Goal: Task Accomplishment & Management: Use online tool/utility

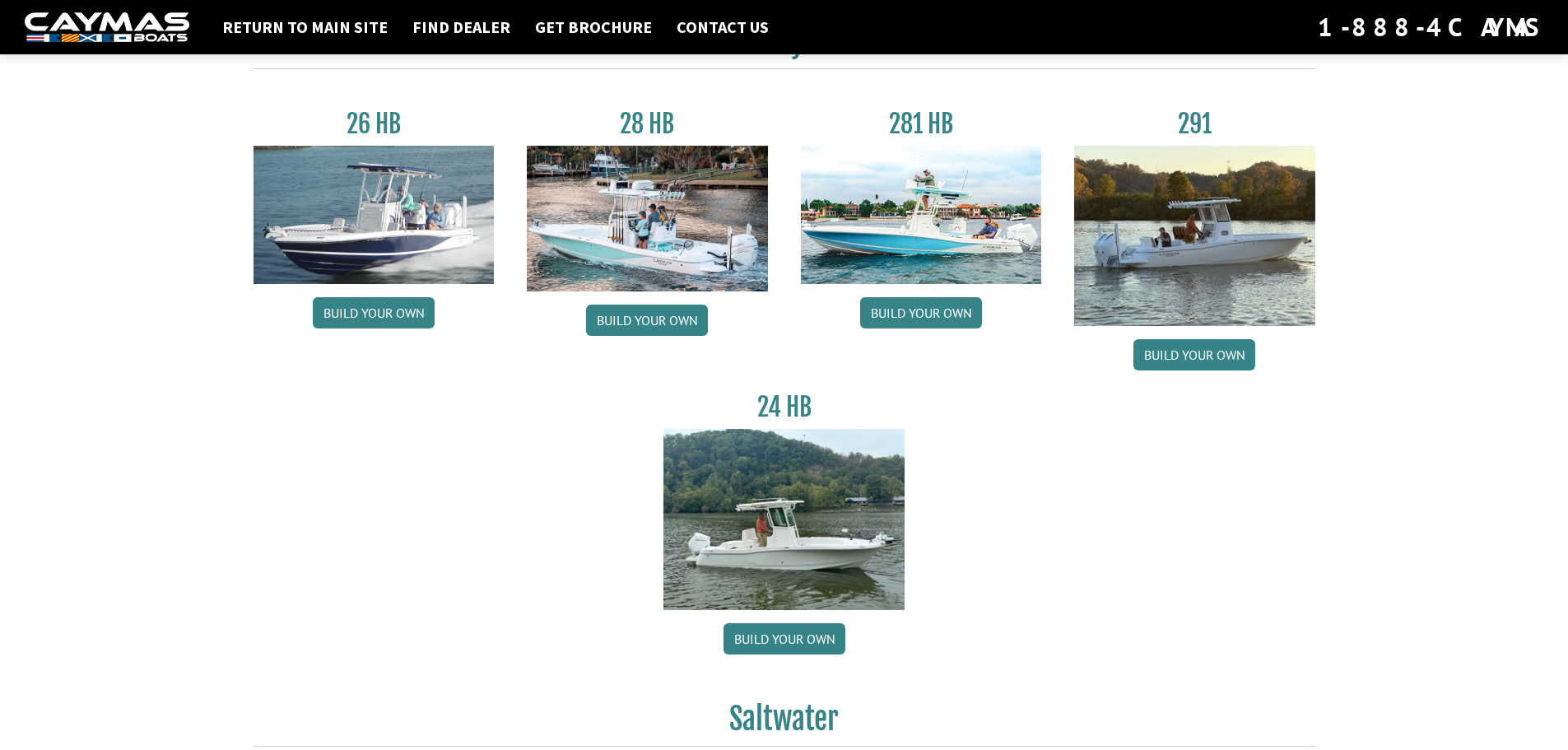
scroll to position [82, 0]
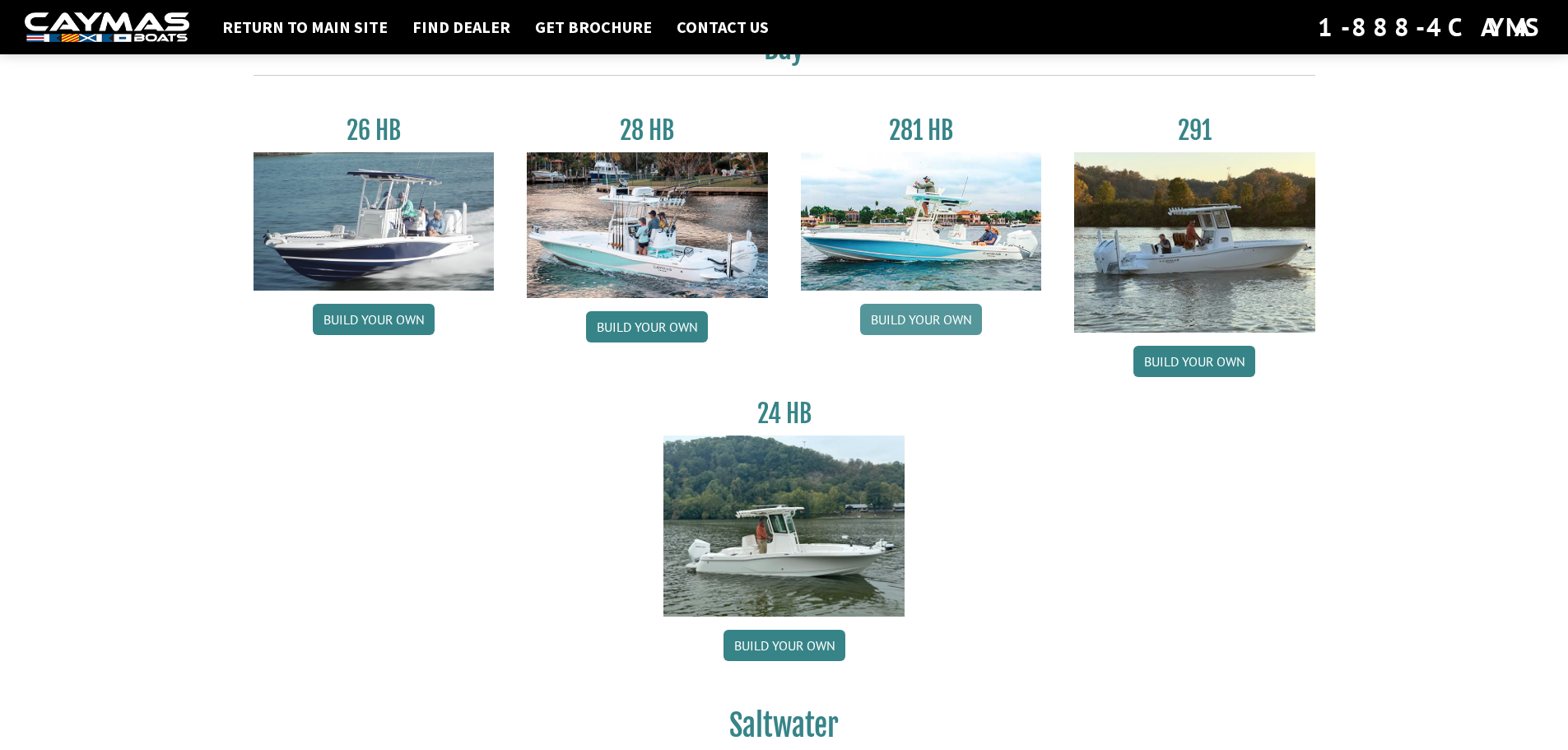
click at [925, 317] on link "Build your own" at bounding box center [921, 319] width 122 height 31
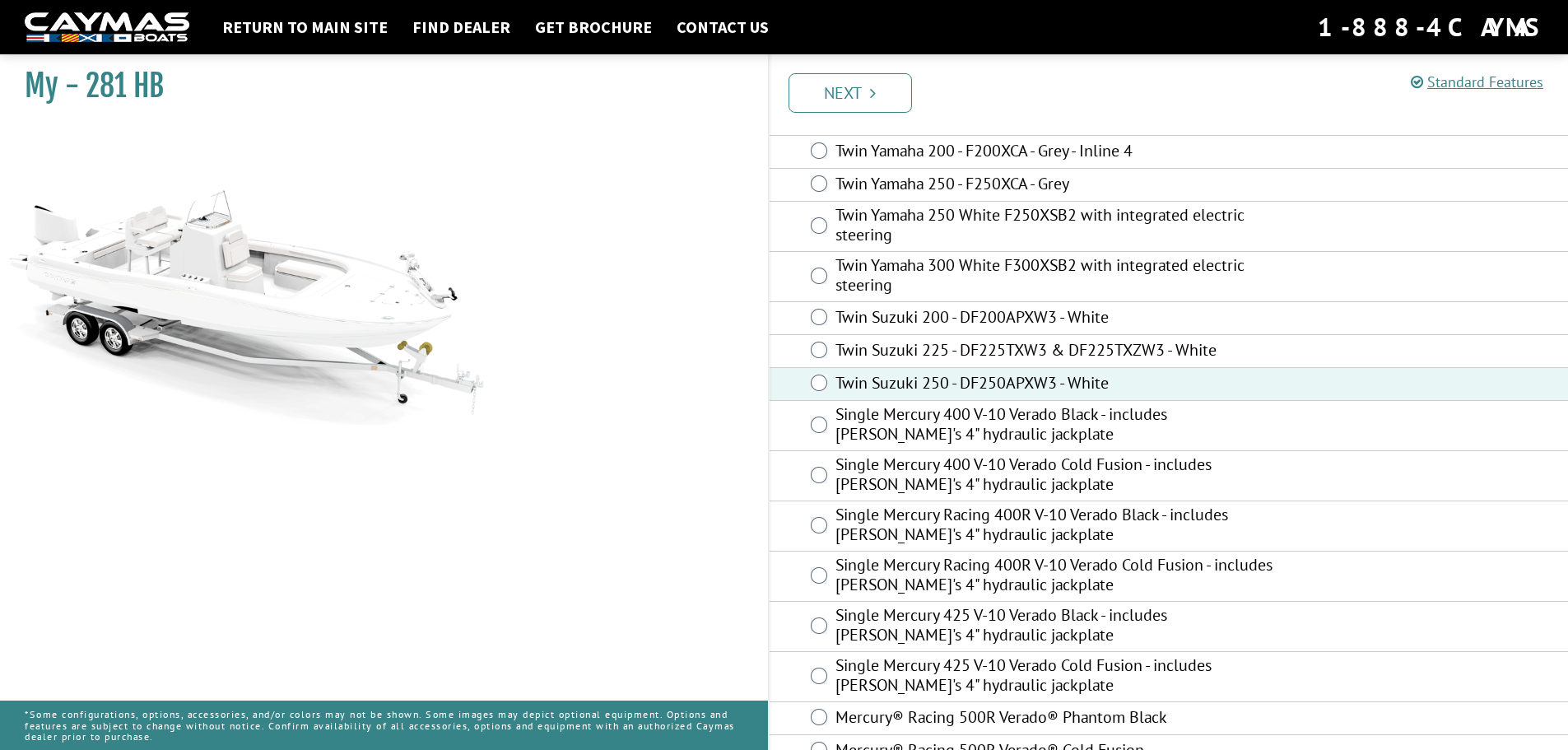
scroll to position [161, 0]
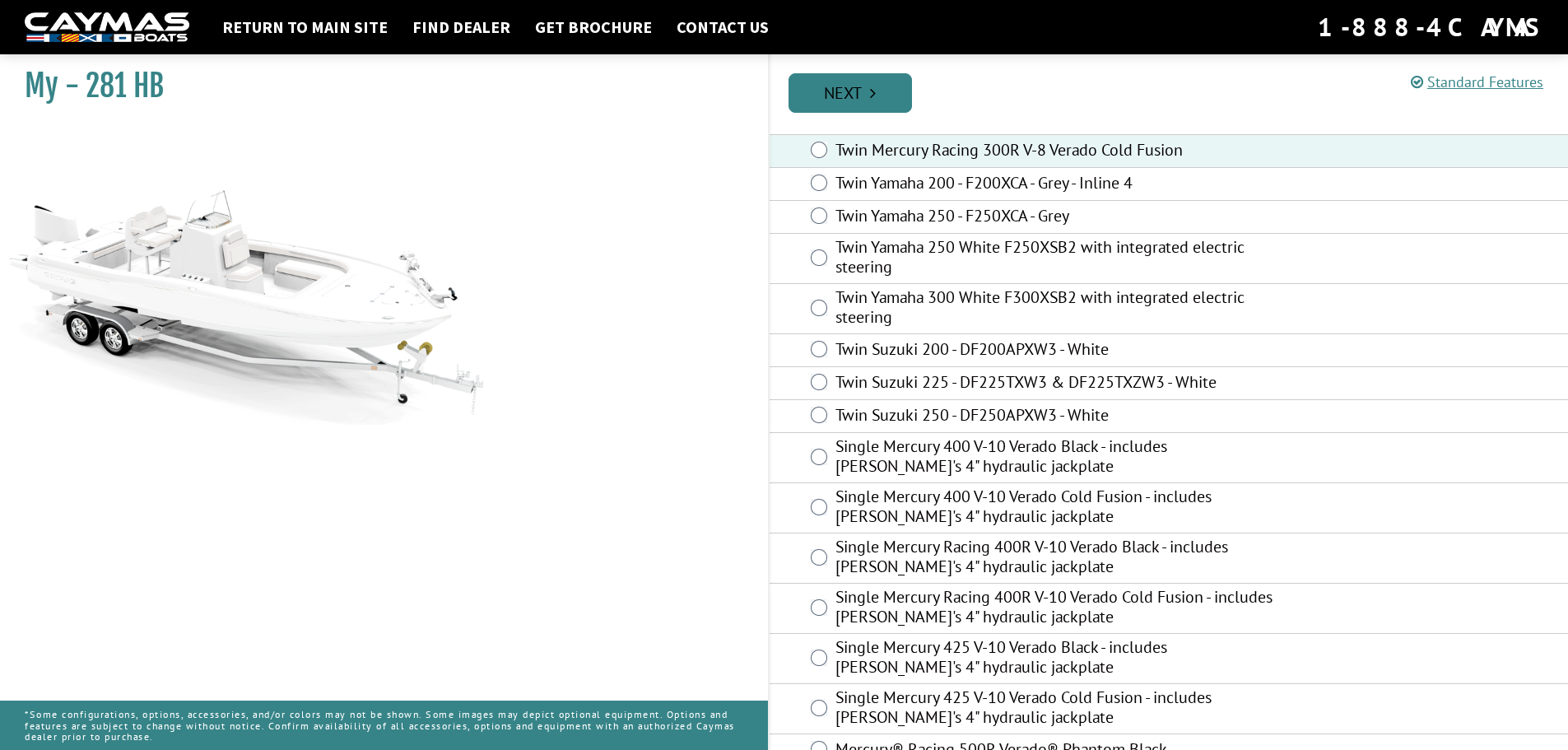
click at [846, 99] on link "Next" at bounding box center [851, 93] width 123 height 40
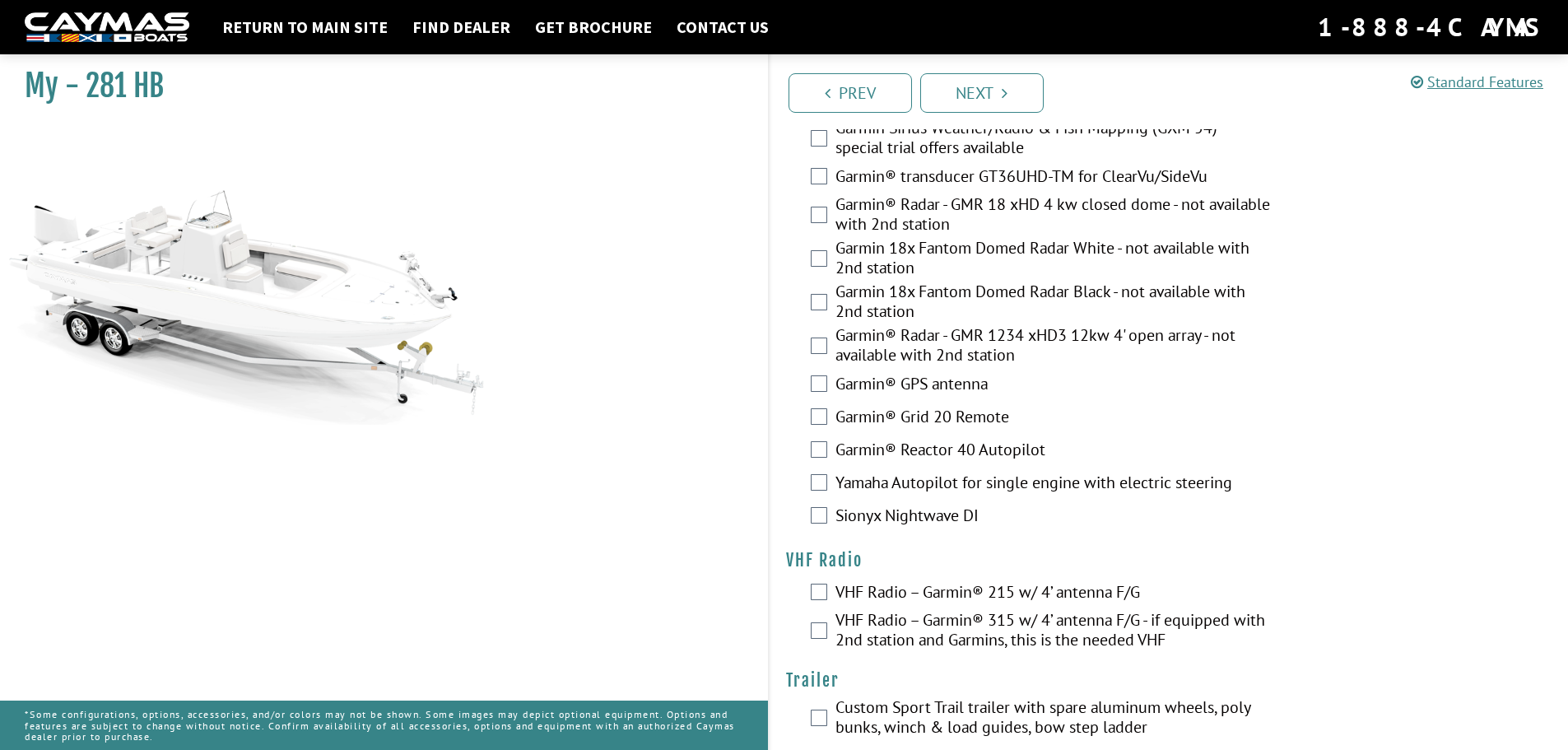
scroll to position [4538, 0]
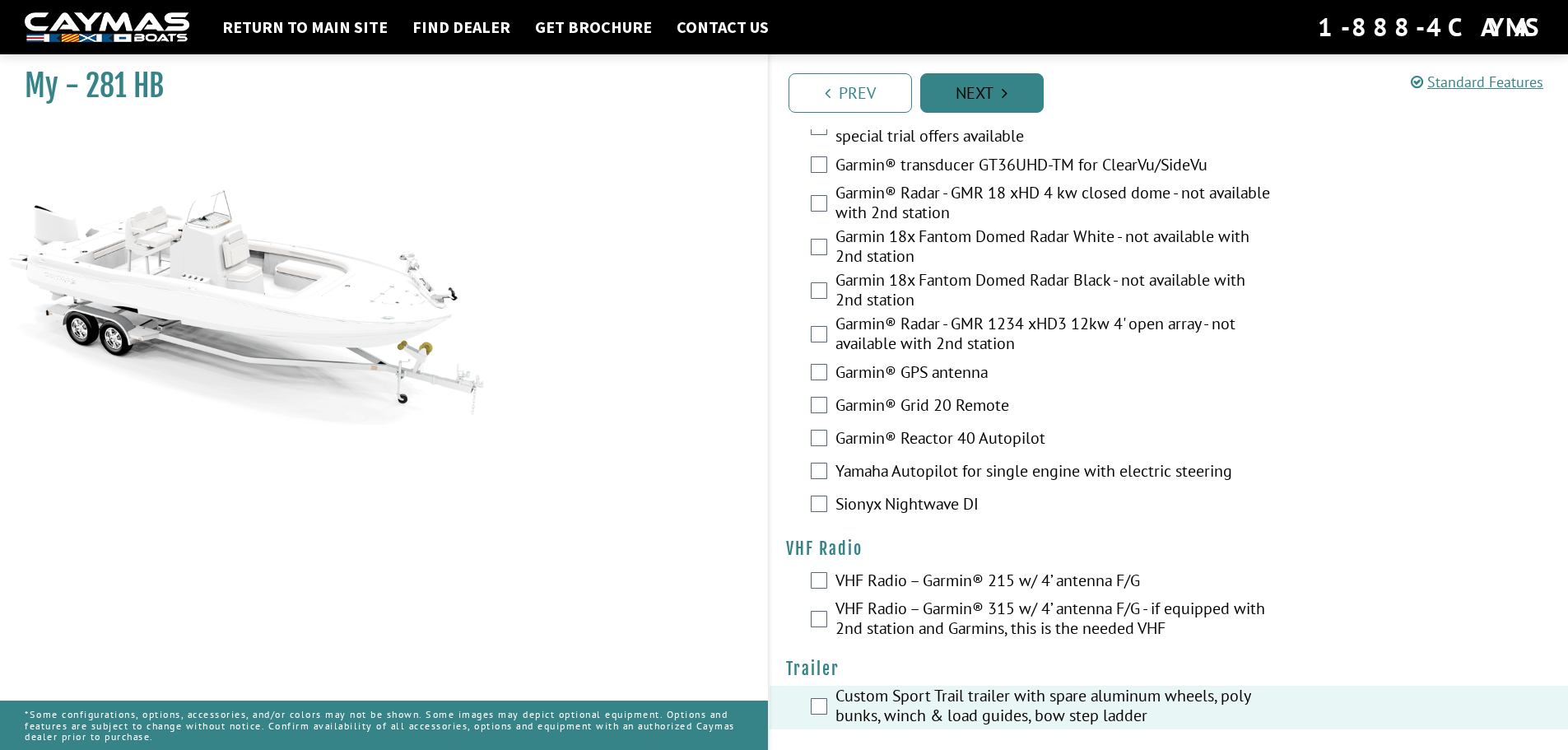
click at [1004, 90] on icon "Pagination" at bounding box center [1005, 93] width 6 height 16
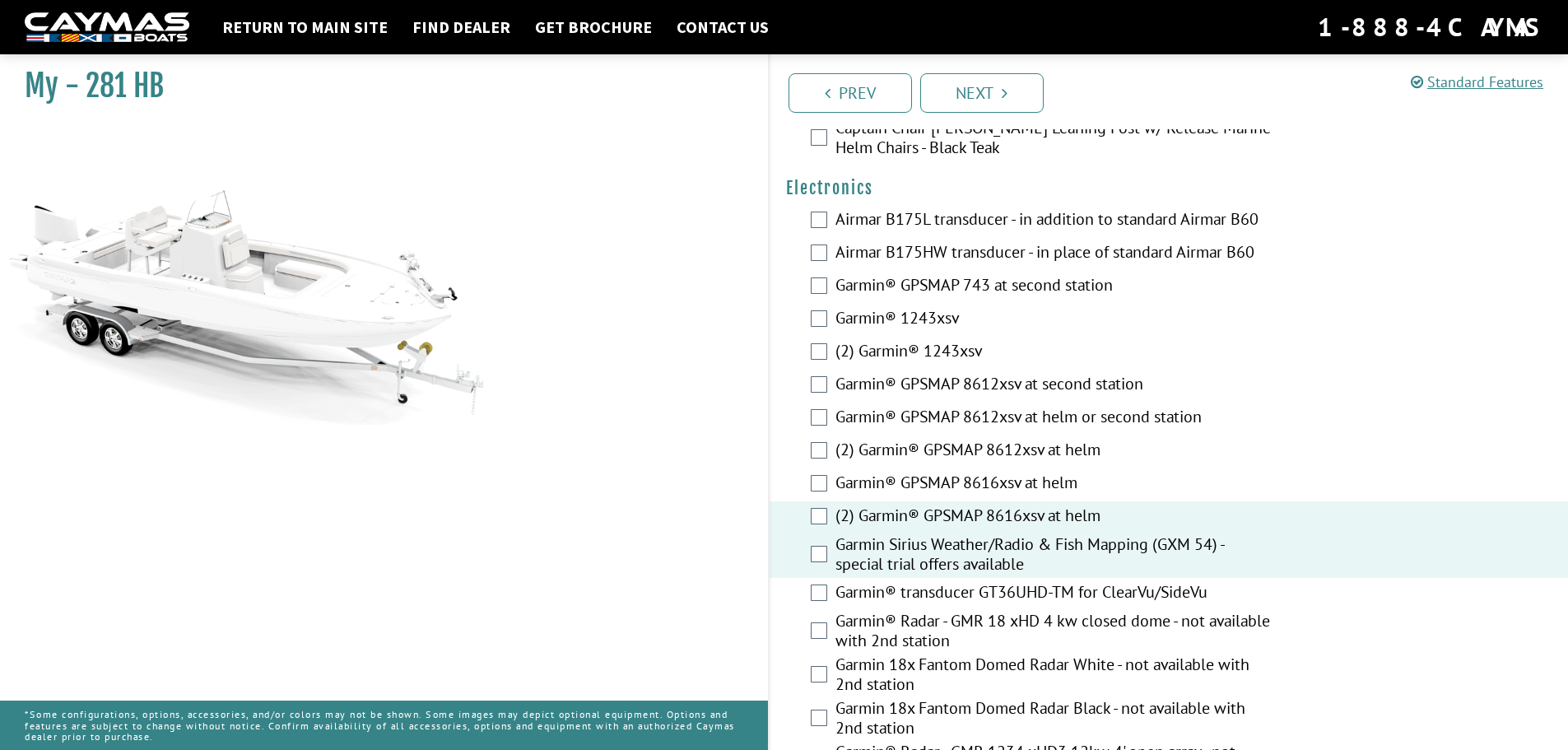
scroll to position [3980, 0]
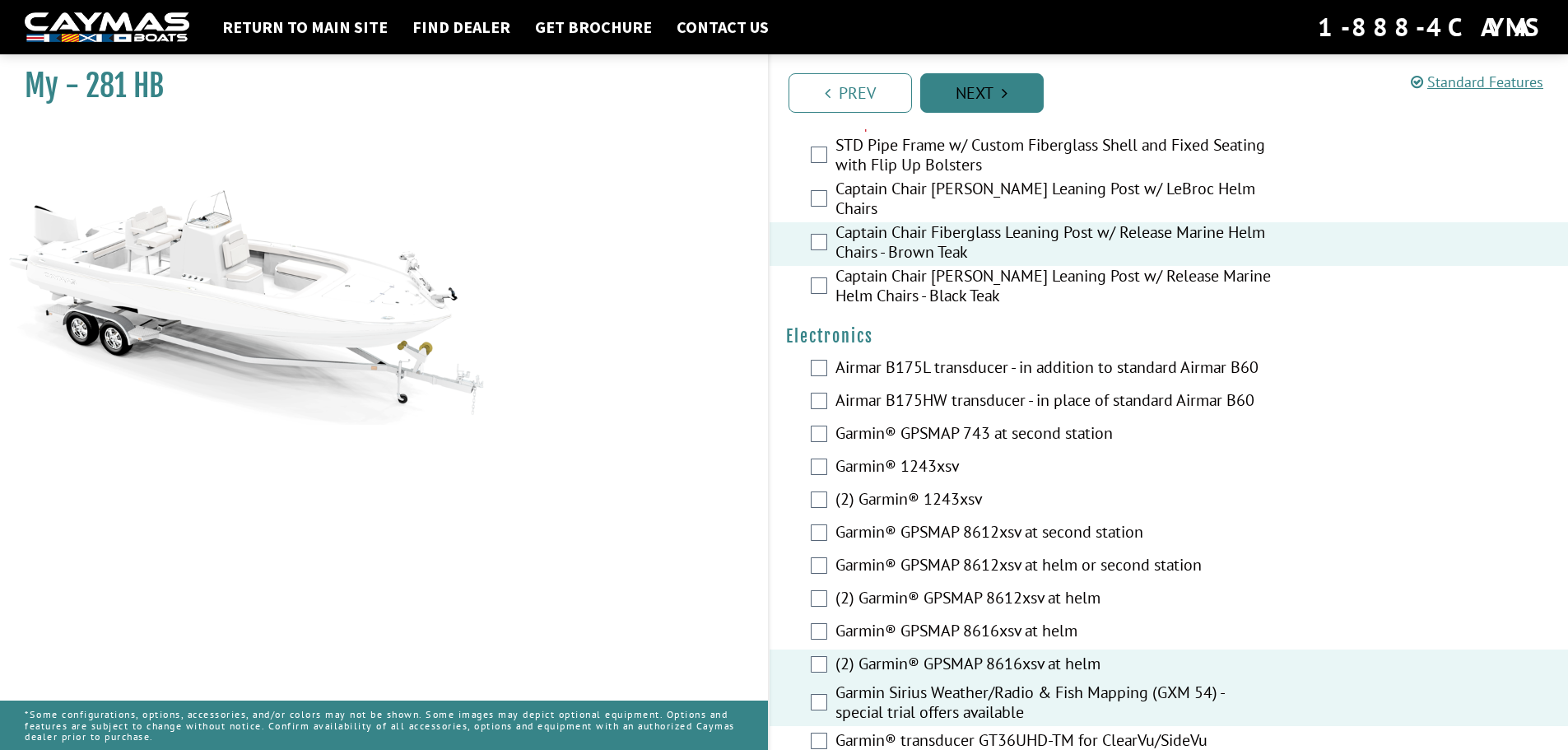
click at [991, 90] on link "Next" at bounding box center [982, 93] width 123 height 40
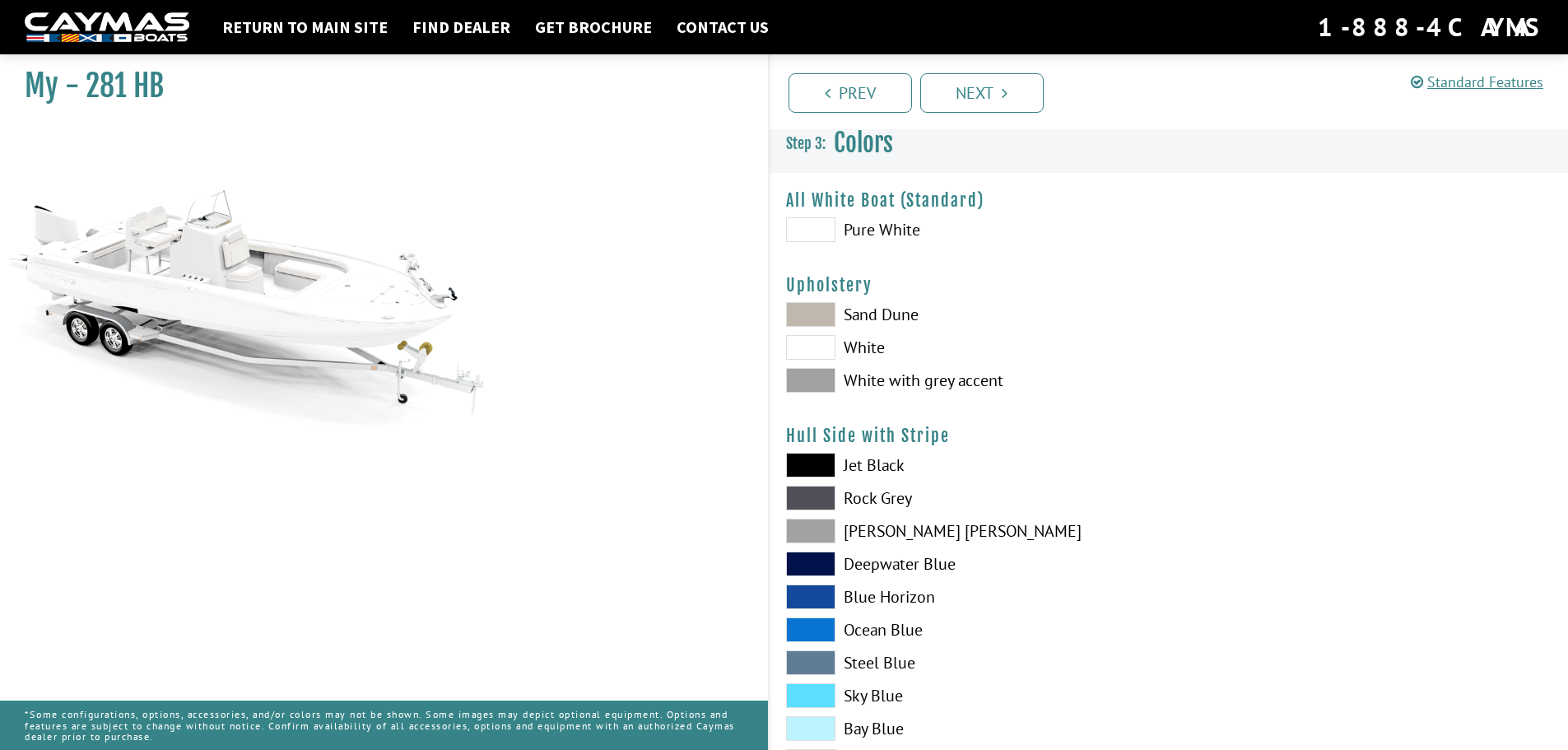
scroll to position [0, 0]
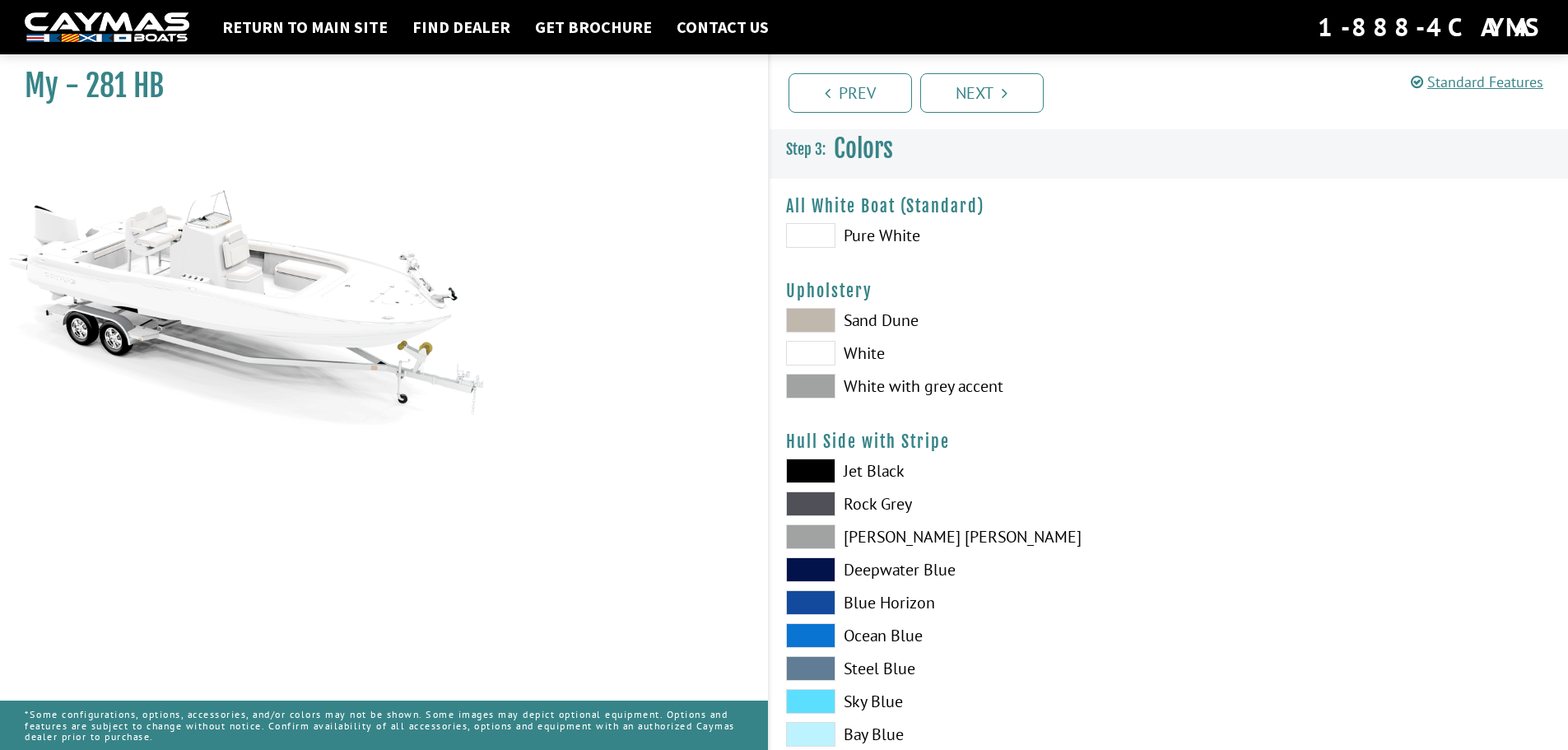
click at [819, 352] on span at bounding box center [810, 353] width 49 height 25
click at [808, 317] on span at bounding box center [810, 320] width 49 height 25
click at [825, 382] on span at bounding box center [810, 387] width 49 height 25
click at [814, 325] on span at bounding box center [810, 320] width 49 height 25
click at [815, 349] on span at bounding box center [810, 353] width 49 height 25
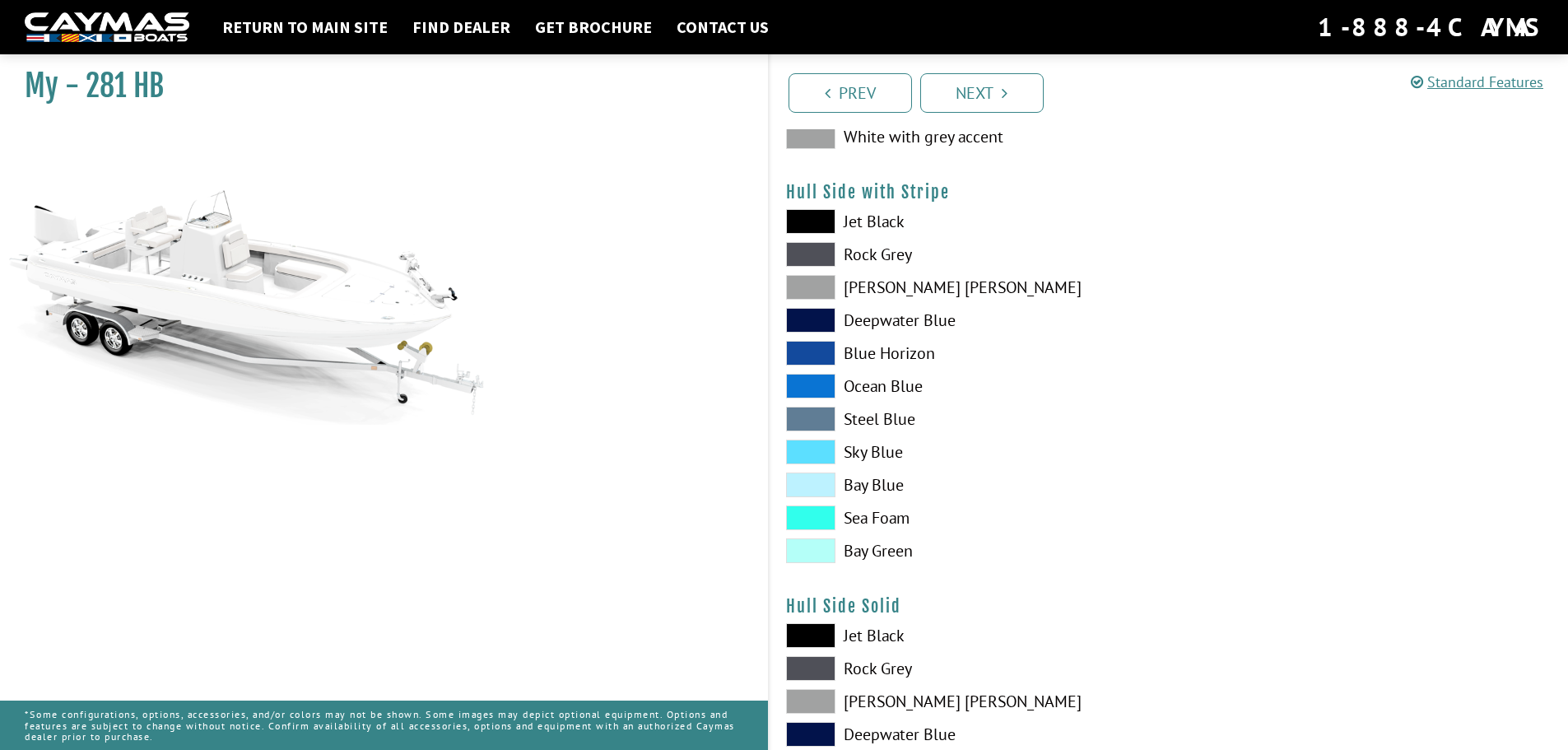
scroll to position [329, 0]
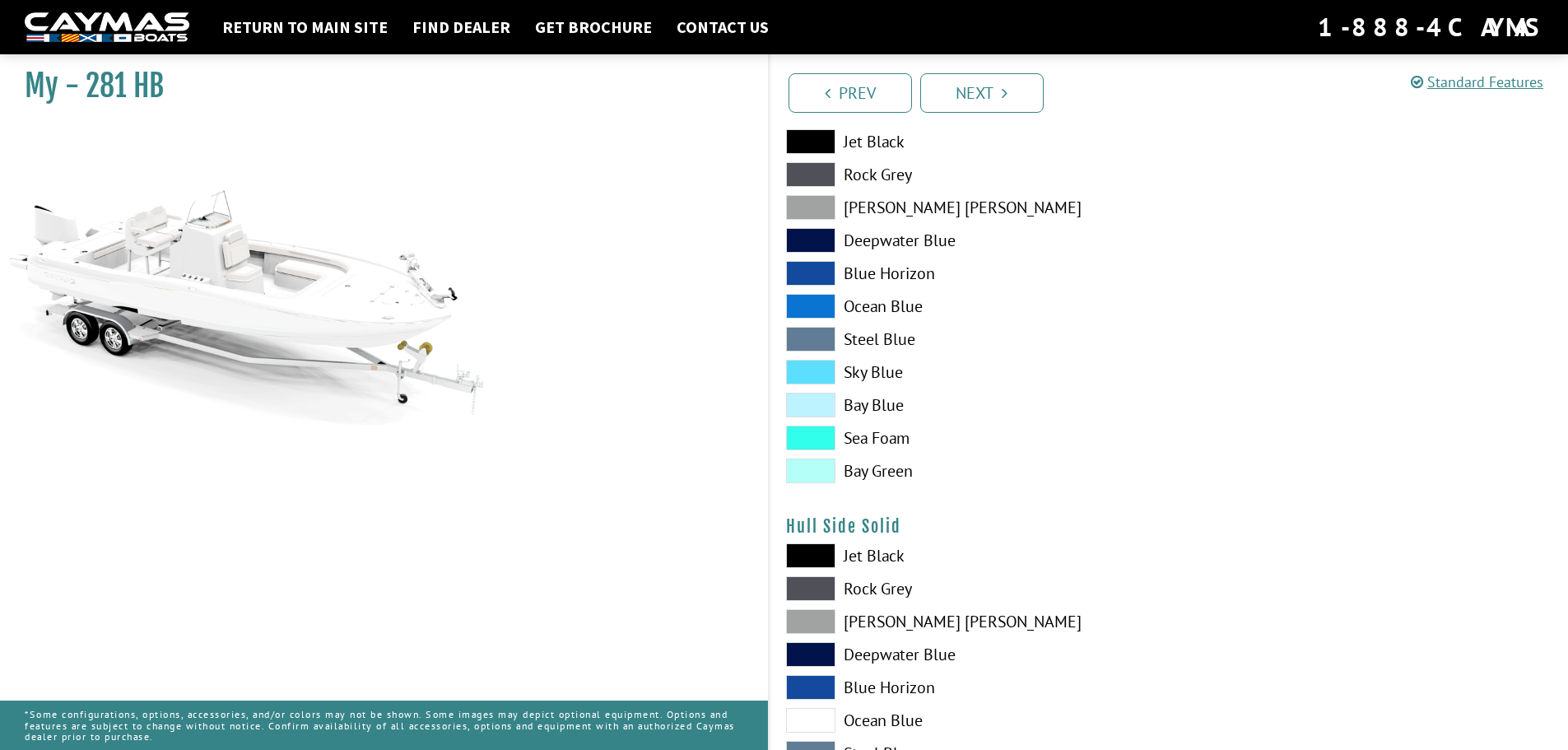
click at [806, 466] on span at bounding box center [810, 470] width 49 height 25
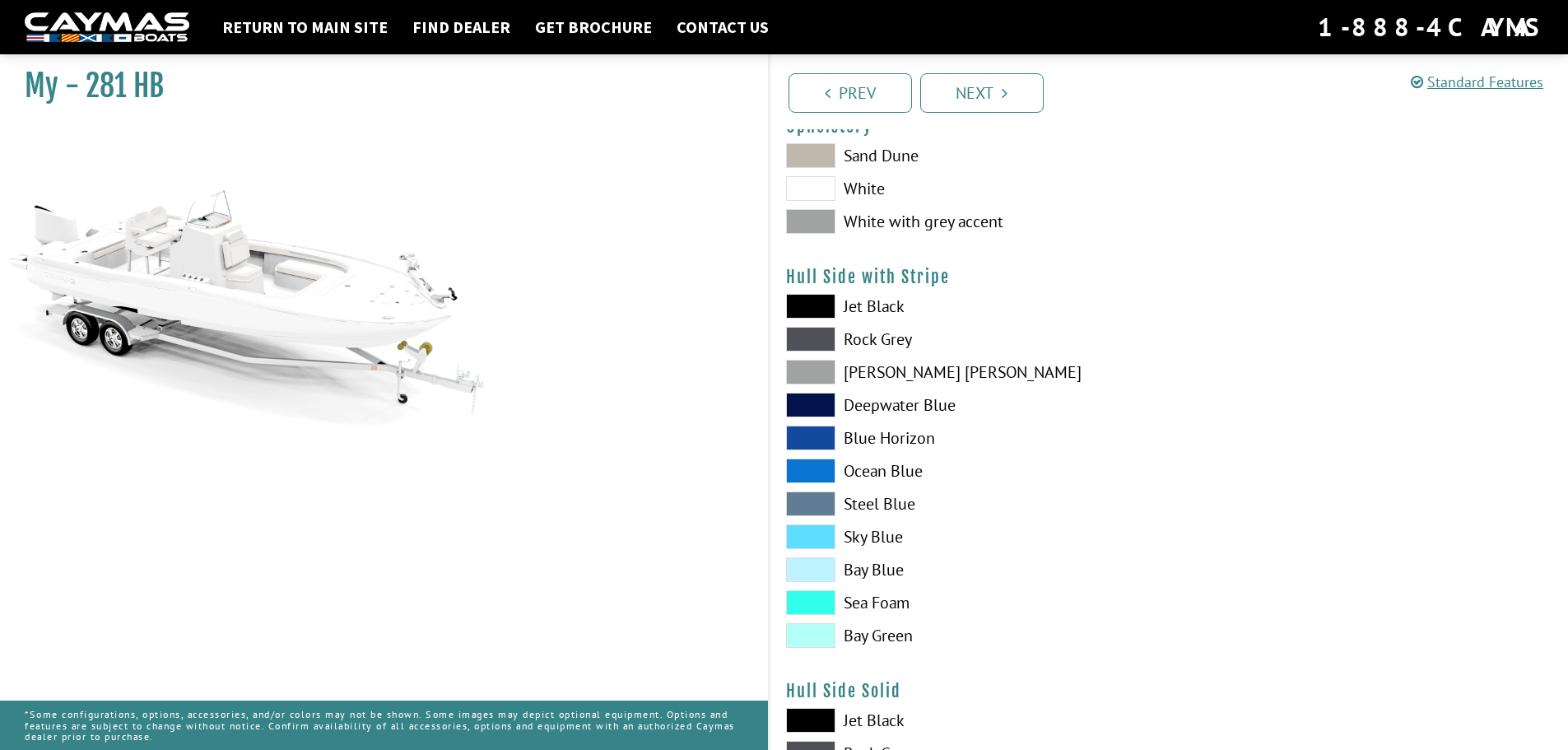
scroll to position [247, 0]
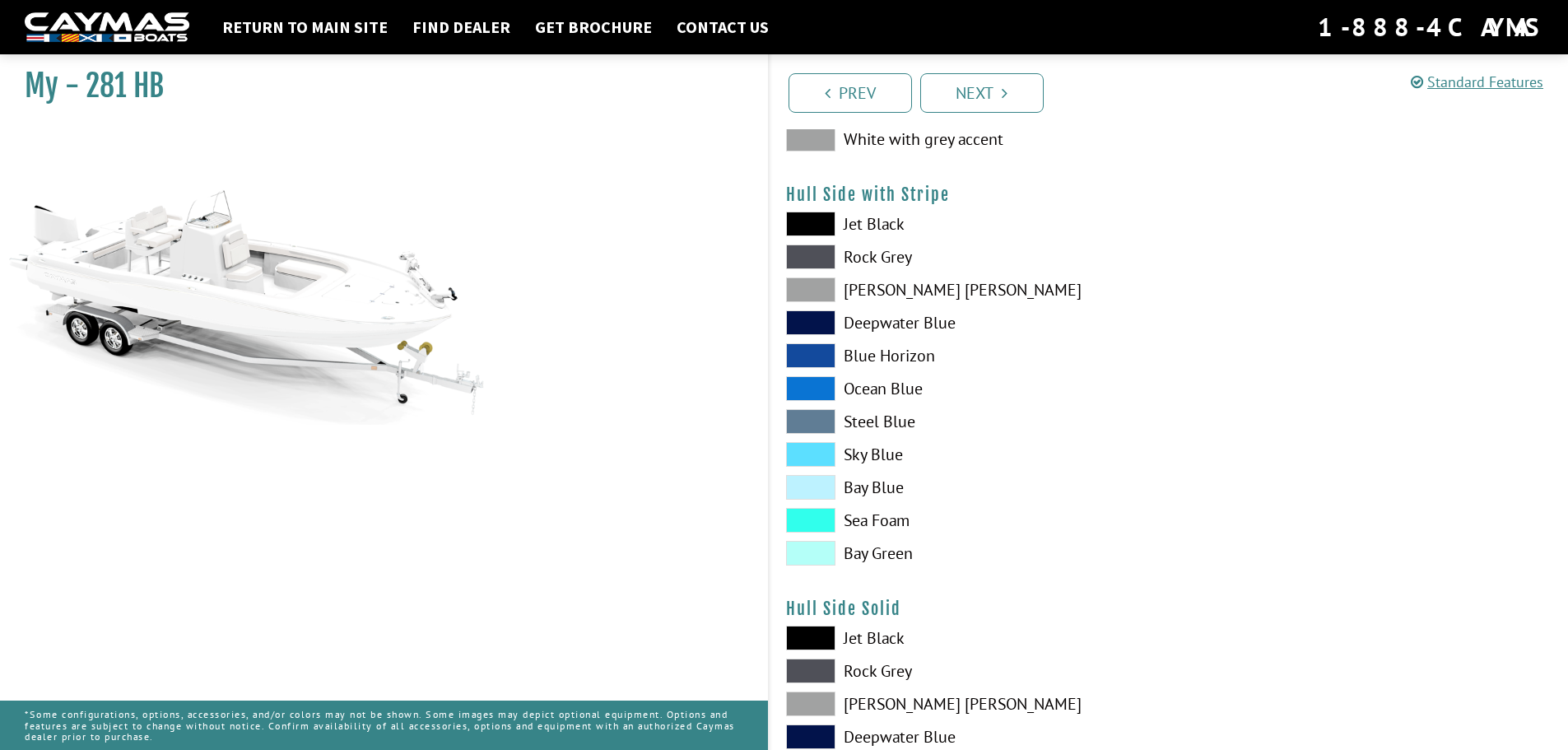
click at [812, 552] on span at bounding box center [810, 553] width 49 height 25
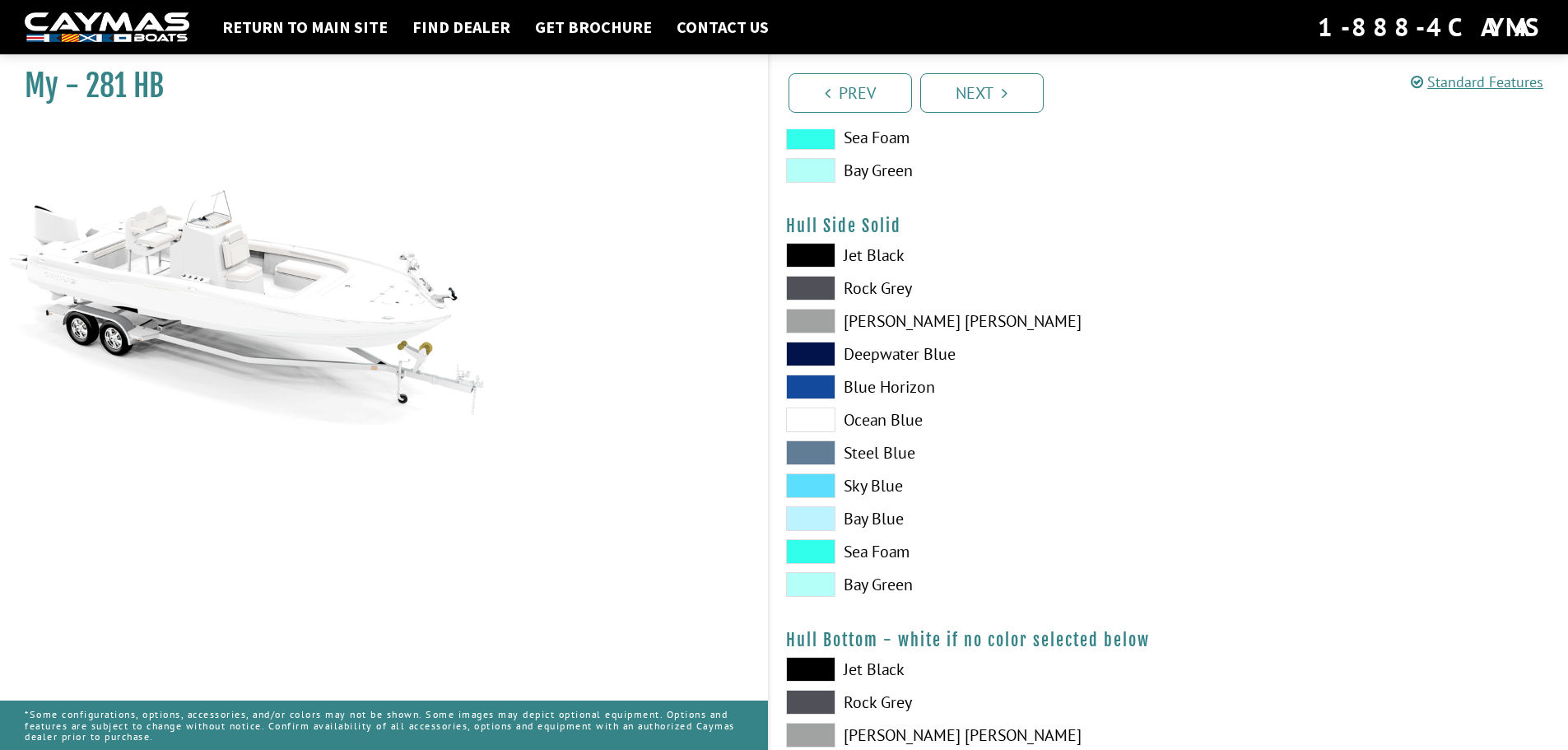
scroll to position [658, 0]
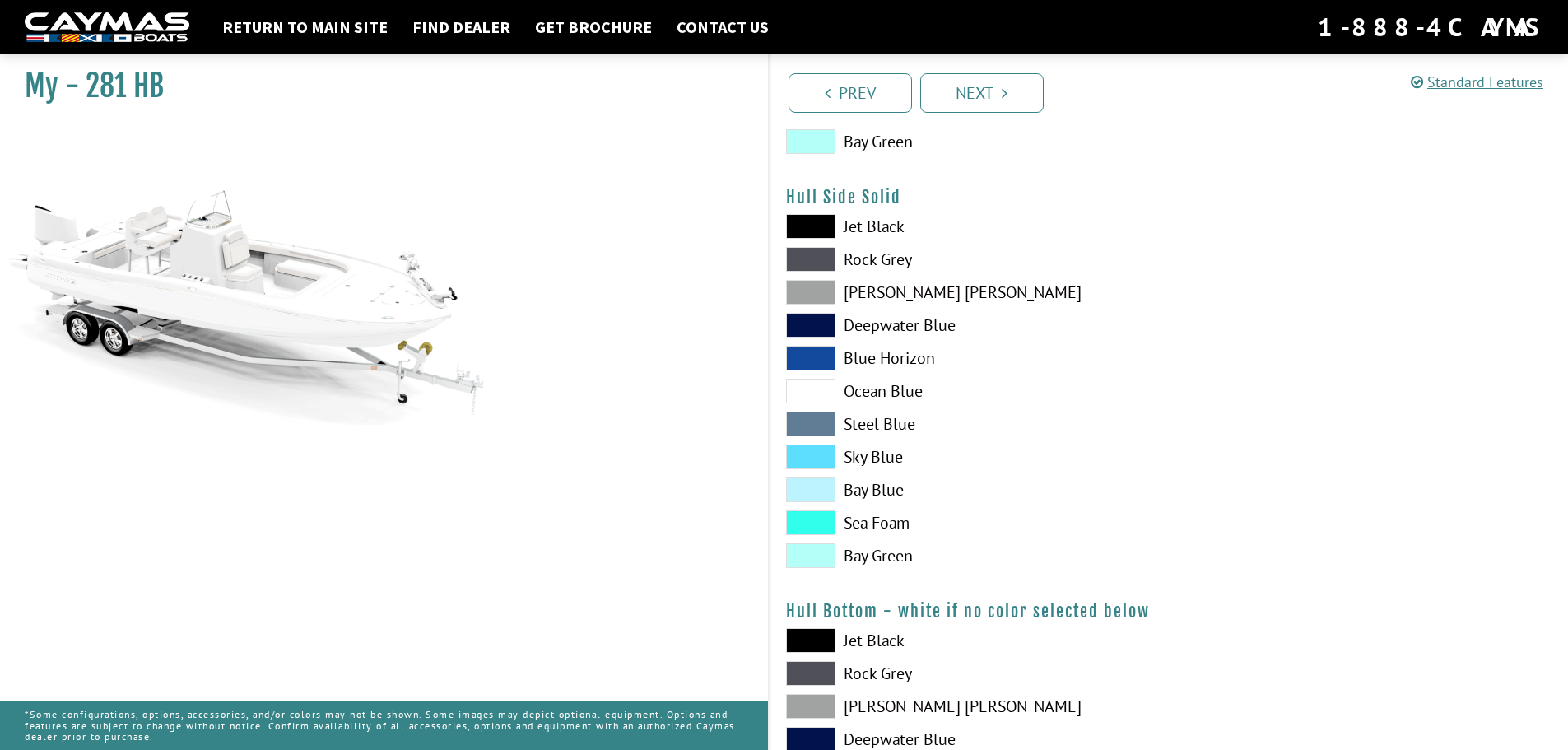
click at [818, 394] on span at bounding box center [810, 391] width 49 height 25
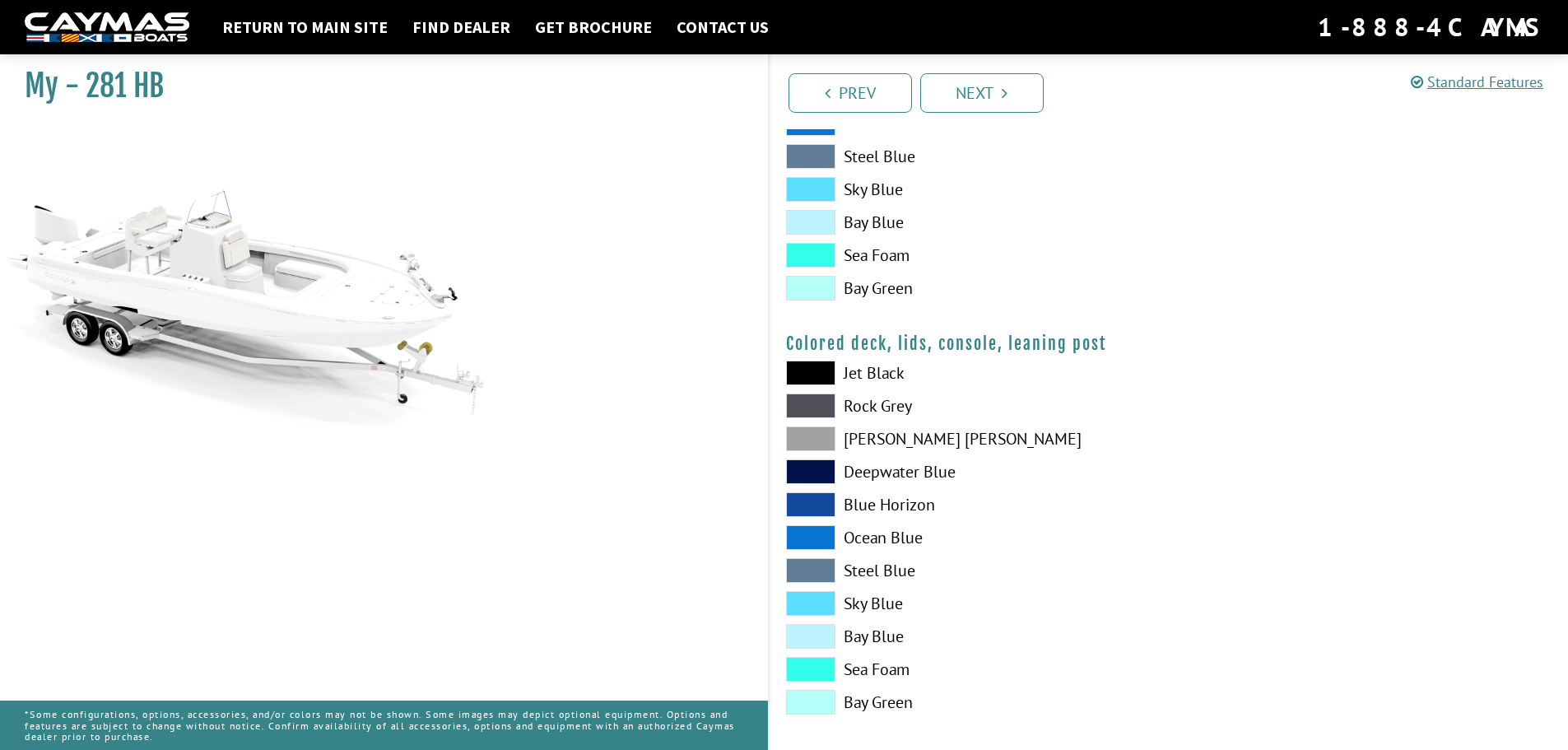
scroll to position [1767, 0]
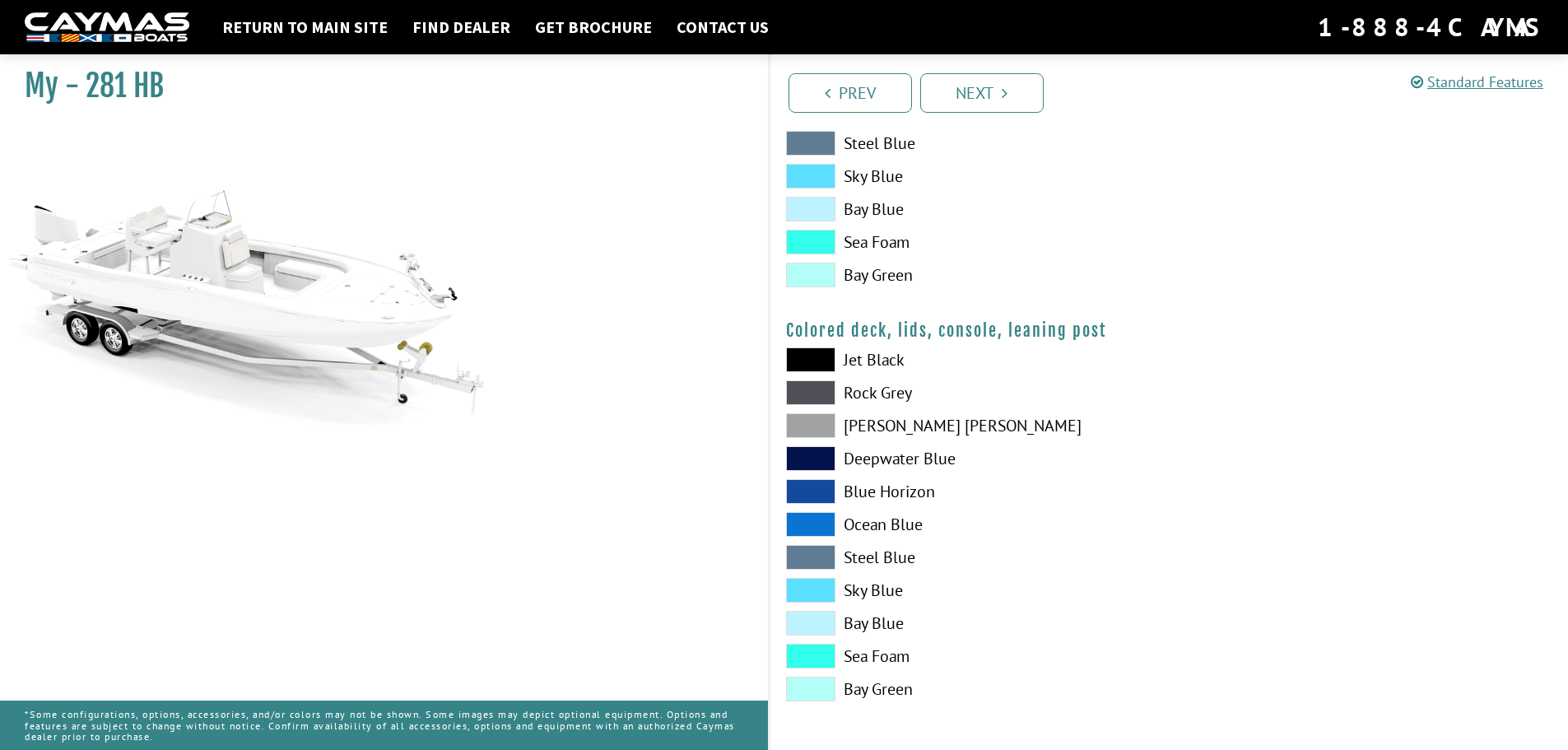
click at [813, 685] on span at bounding box center [810, 689] width 49 height 25
click at [991, 89] on link "Next" at bounding box center [982, 93] width 123 height 40
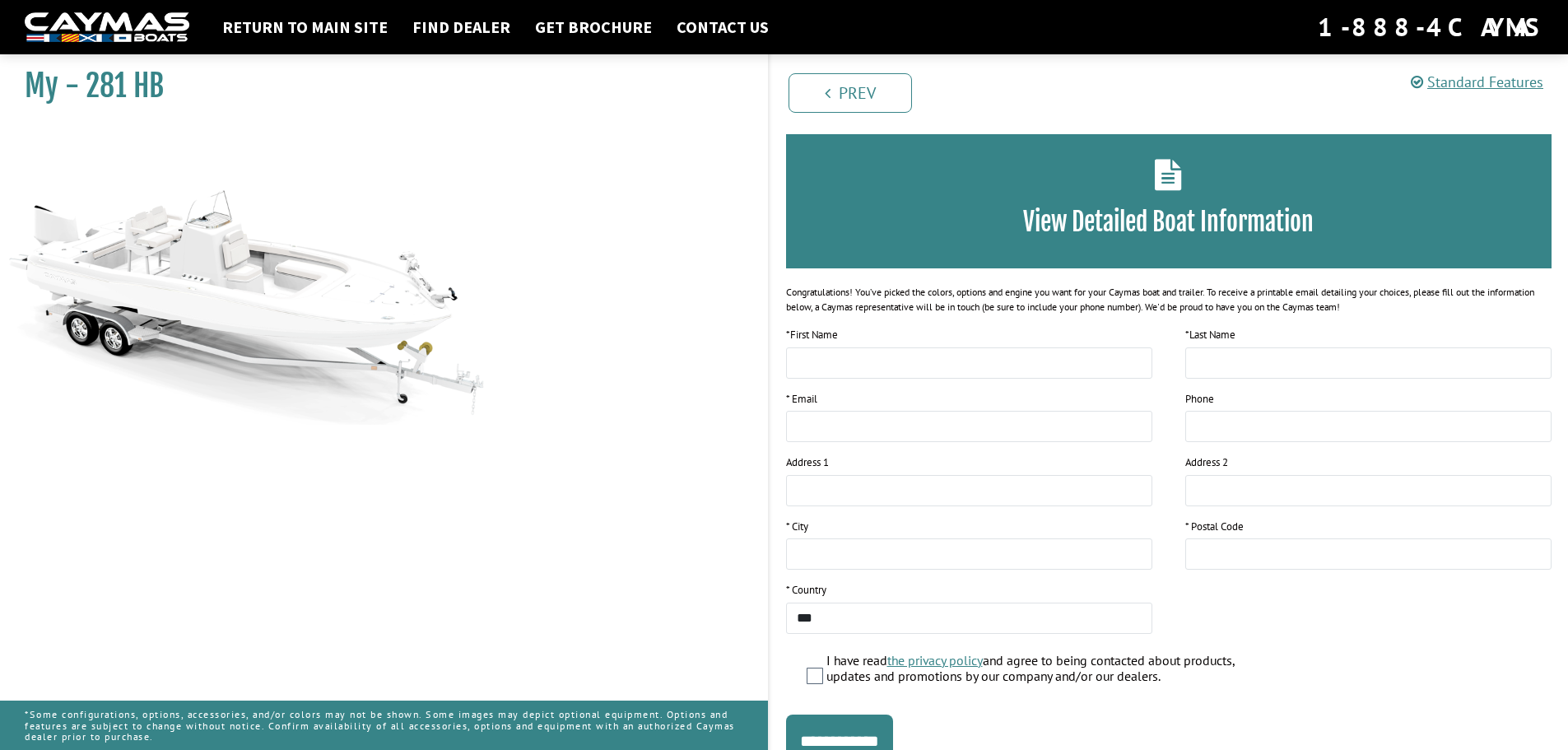
scroll to position [134, 0]
